Goal: Check status: Check status

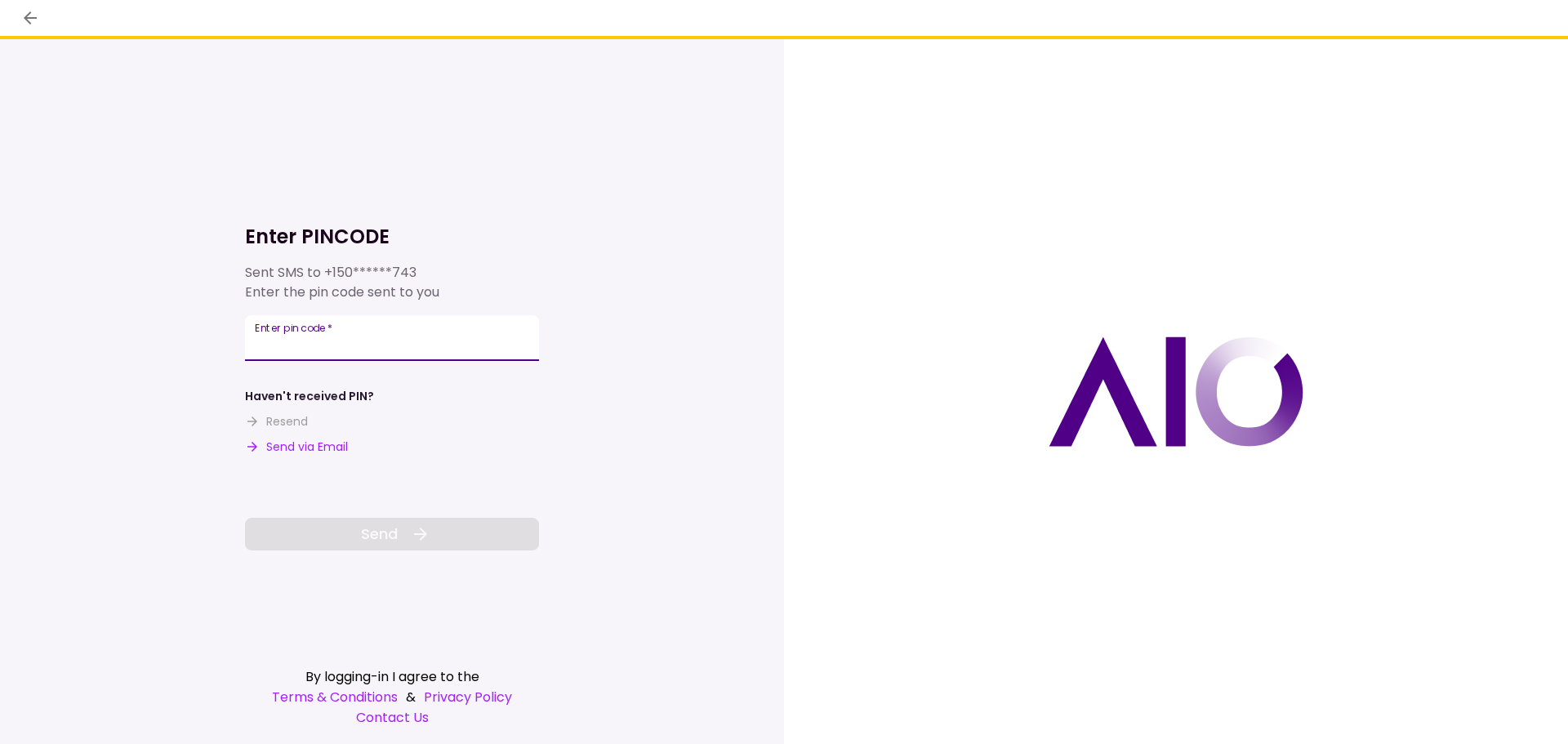
click at [296, 335] on div "Enter pin code   *" at bounding box center [391, 338] width 294 height 46
type input "******"
click at [384, 534] on span "Send" at bounding box center [379, 533] width 37 height 22
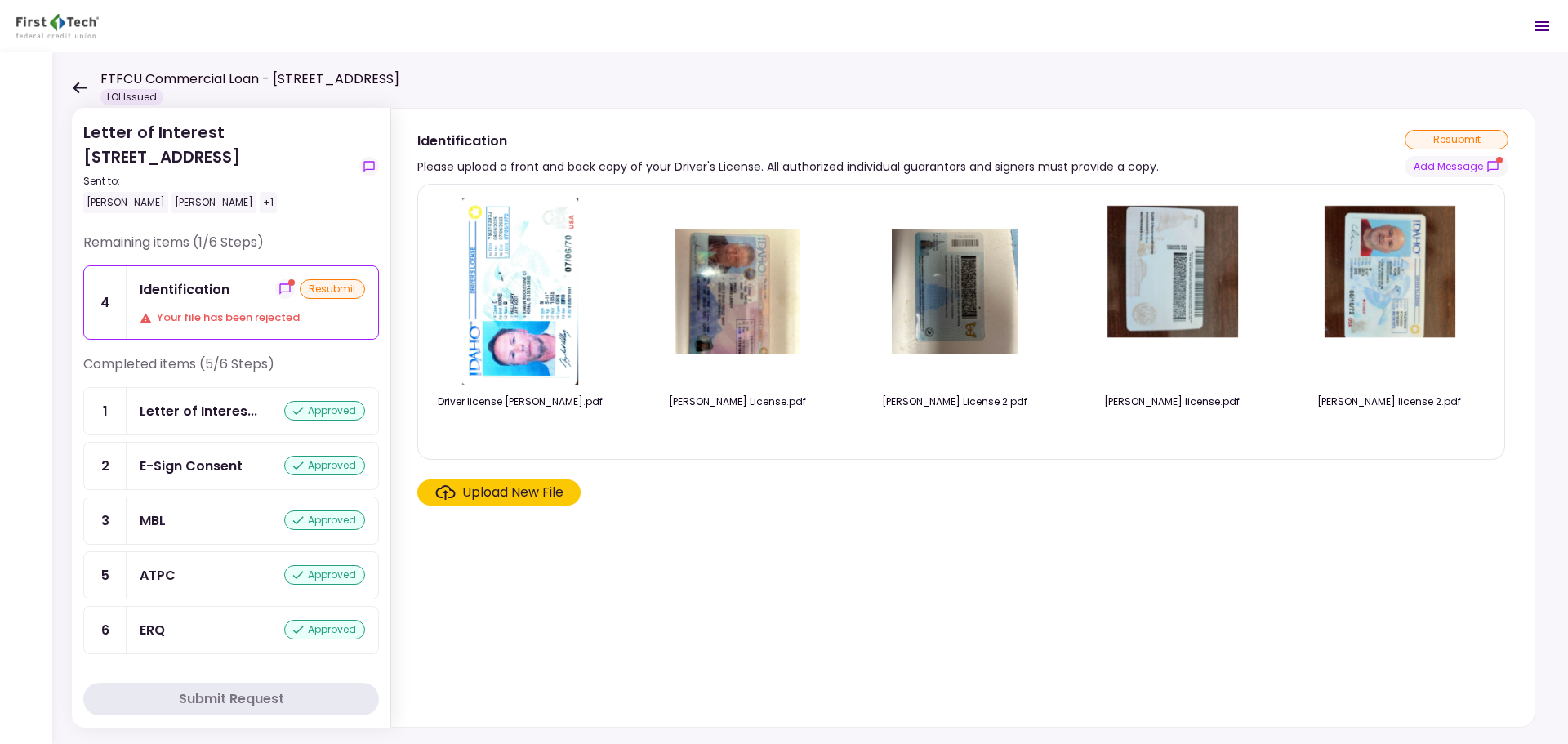
click at [74, 86] on icon at bounding box center [80, 88] width 16 height 12
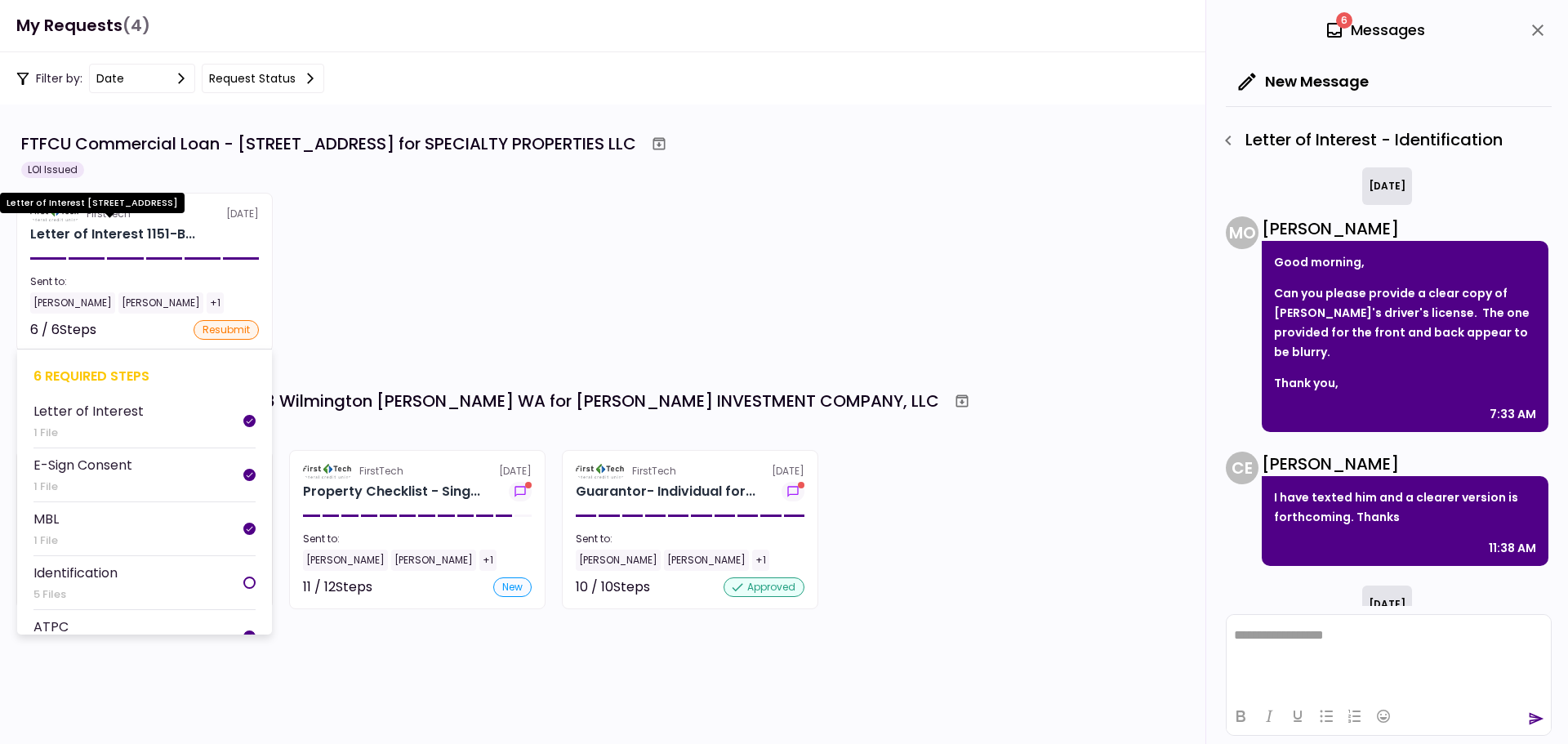
scroll to position [111, 0]
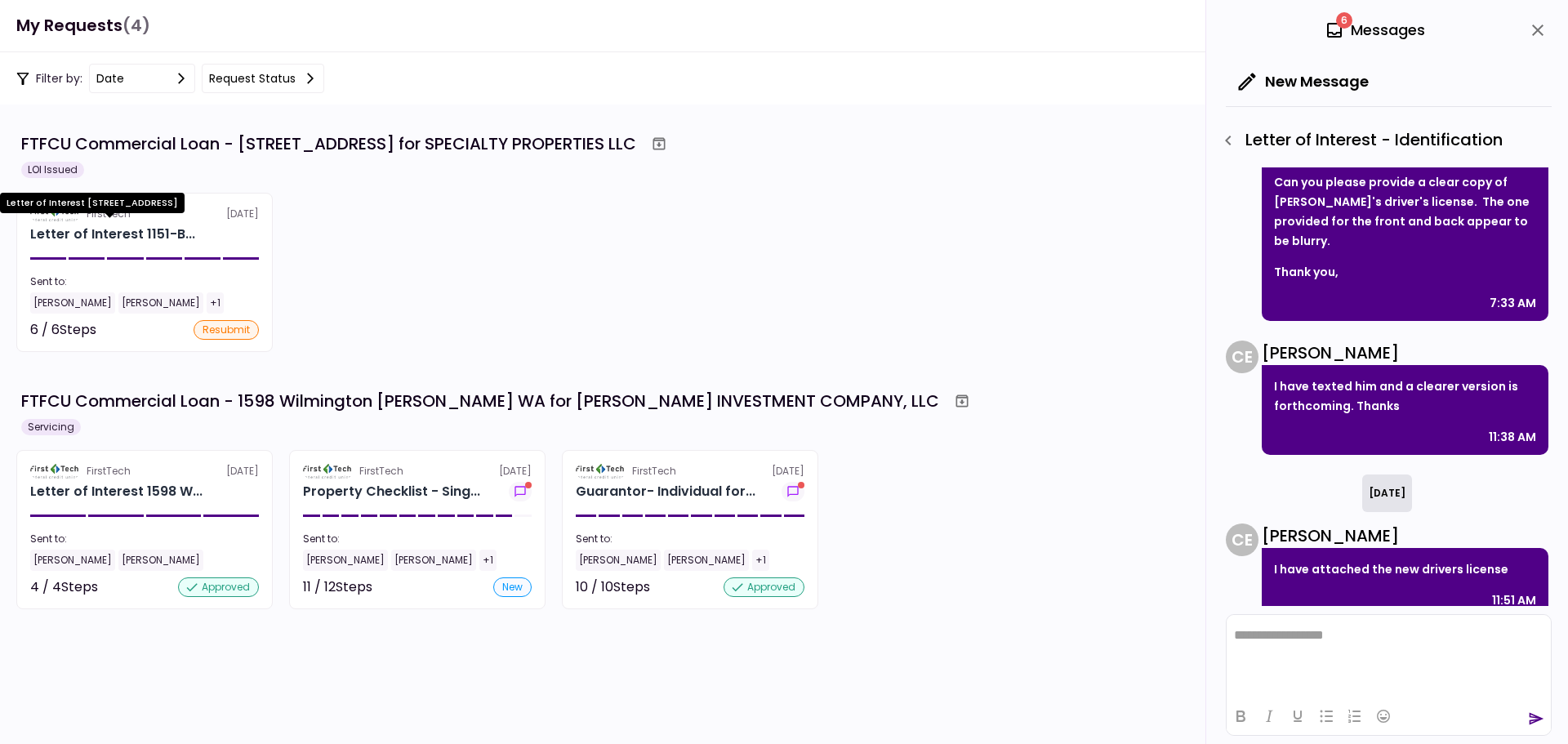
click at [183, 231] on div "Letter of Interest 1151-B..." at bounding box center [112, 234] width 165 height 19
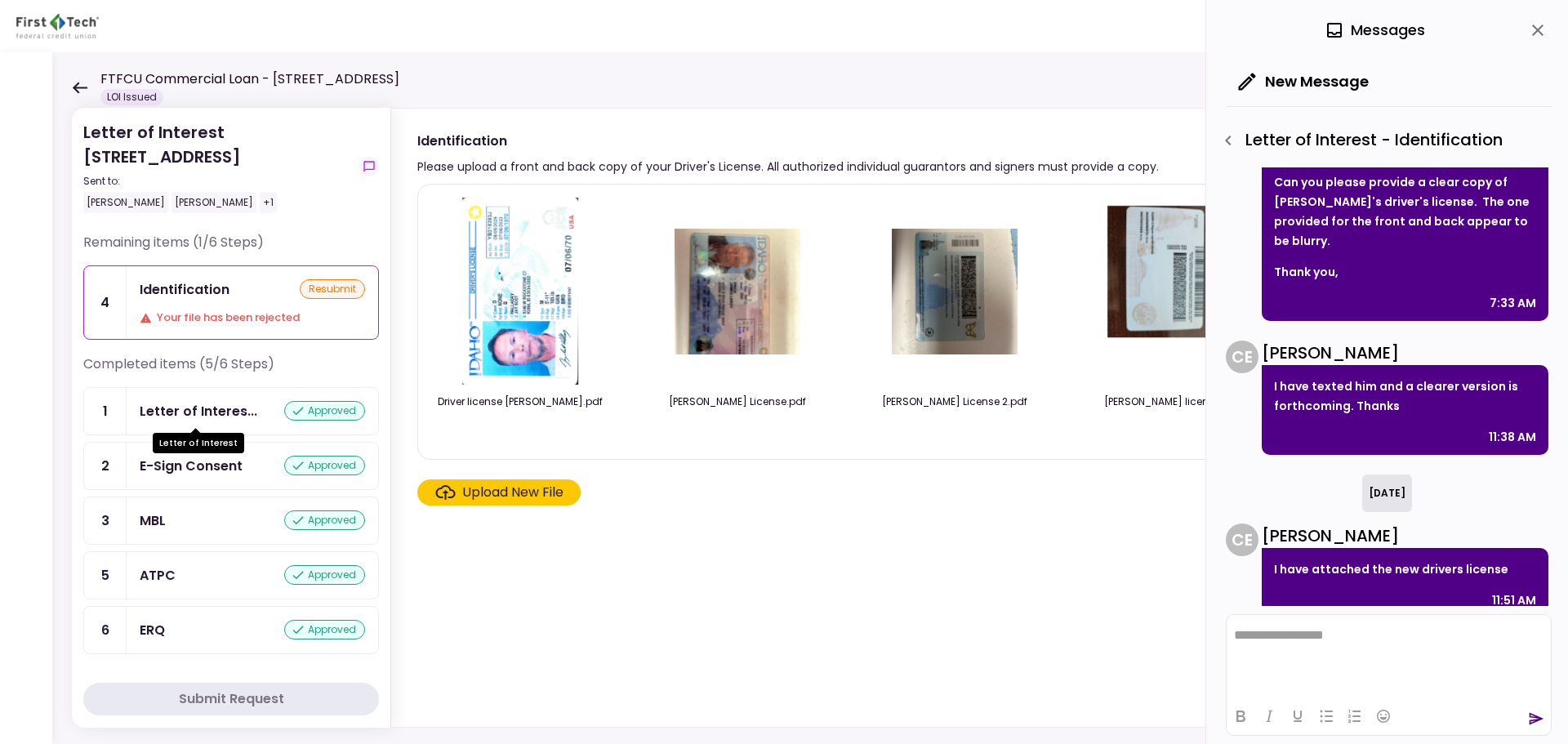
click at [200, 407] on div "Letter of Interes..." at bounding box center [198, 411] width 118 height 20
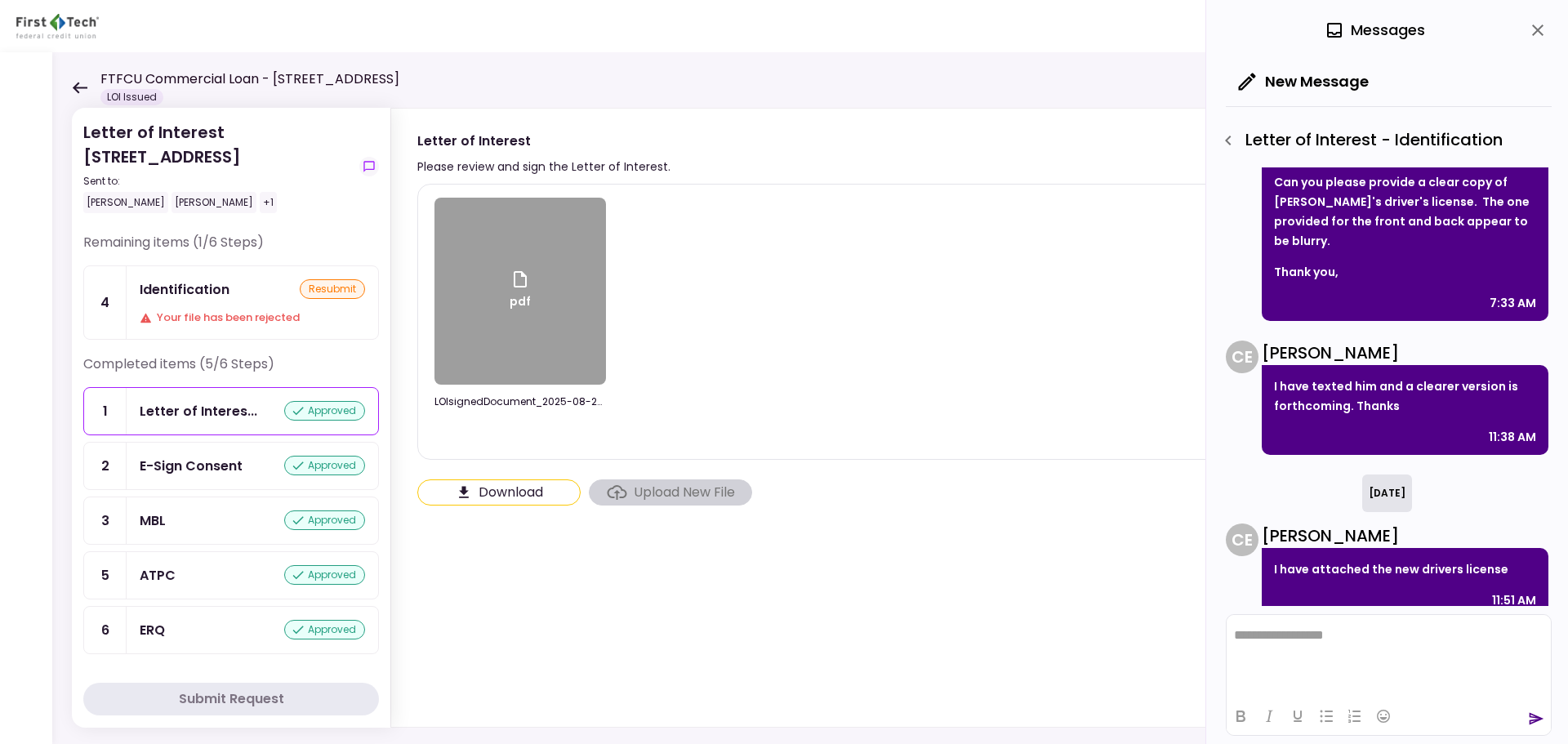
click at [79, 89] on icon at bounding box center [80, 87] width 15 height 11
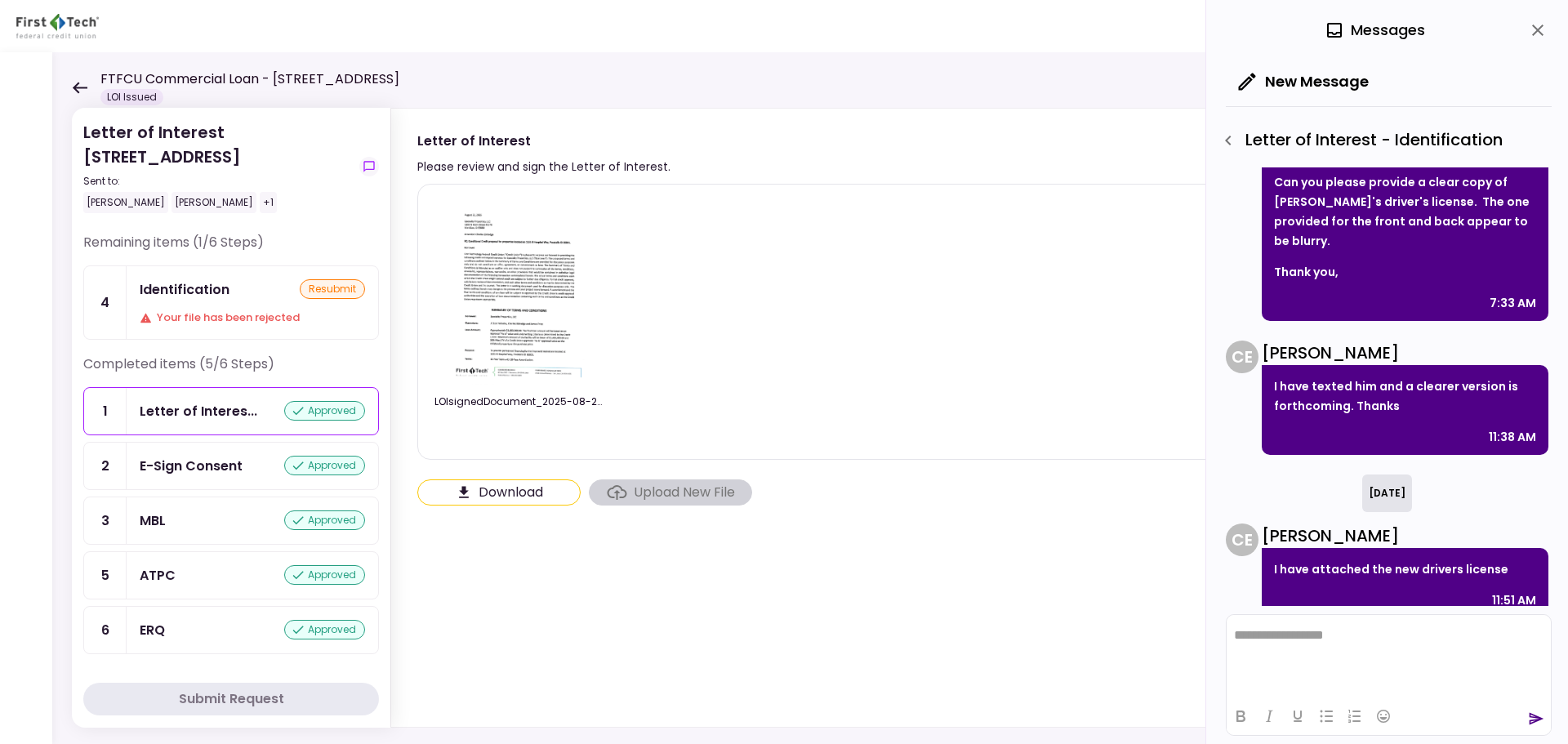
click at [526, 313] on img at bounding box center [520, 290] width 145 height 187
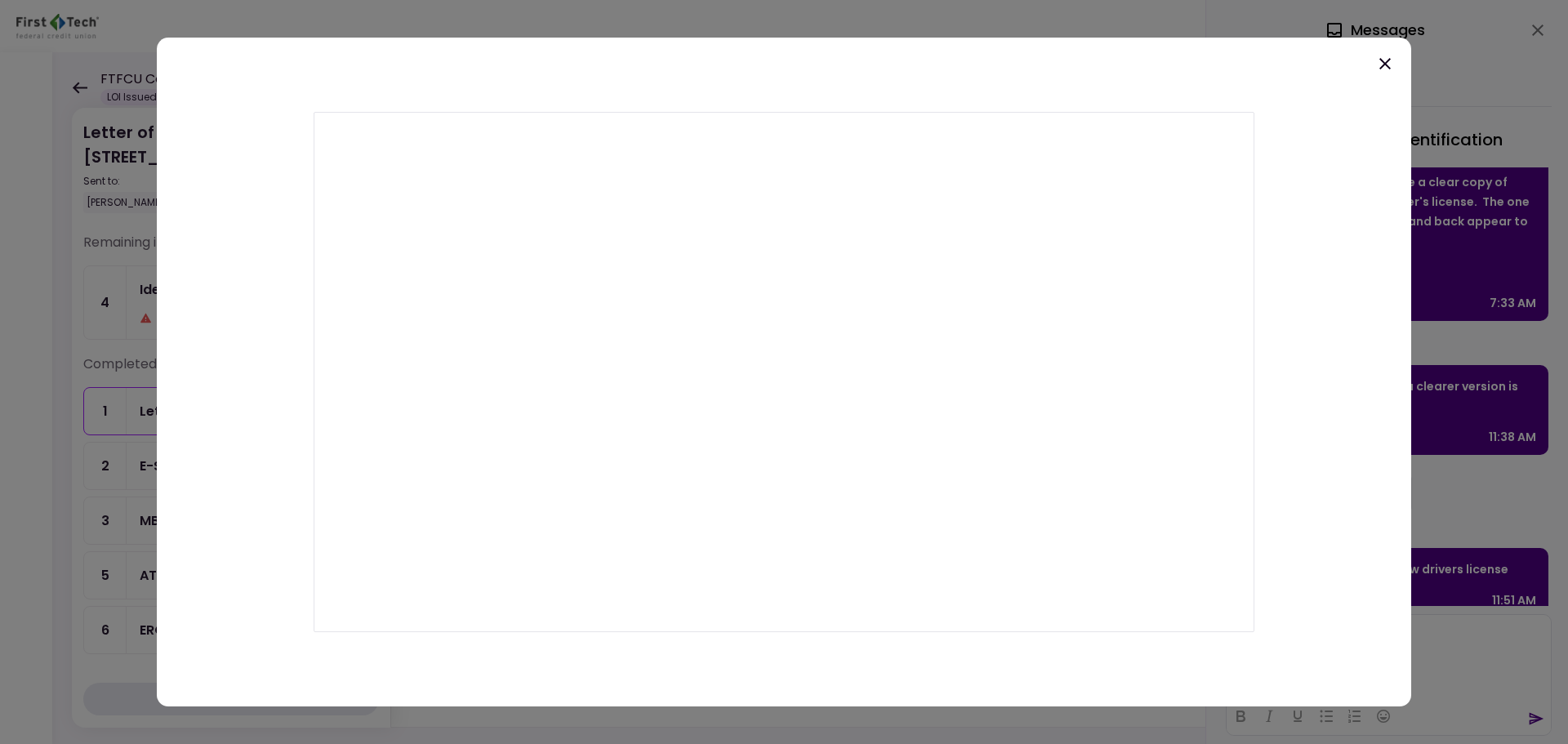
click at [1385, 60] on icon at bounding box center [1385, 63] width 19 height 19
